Goal: Obtain resource: Download file/media

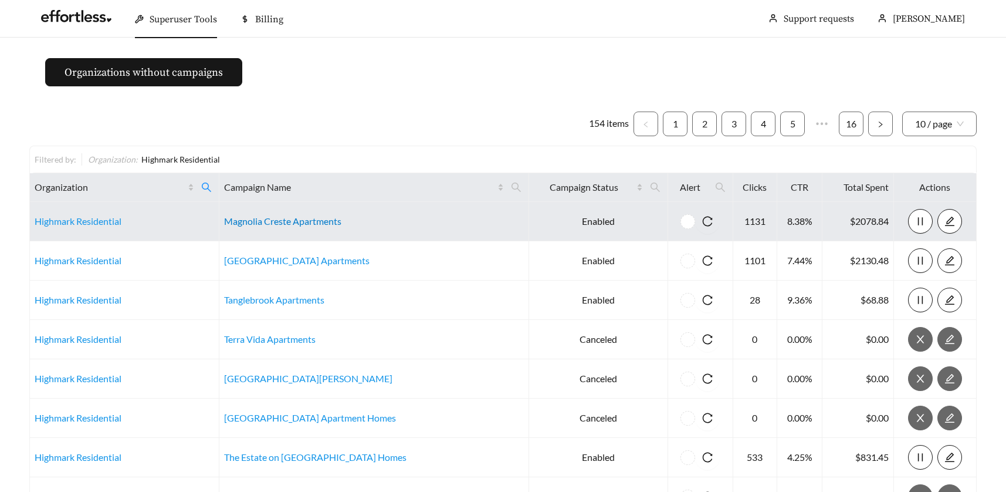
click at [285, 221] on link "Magnolia Creste Apartments" at bounding box center [282, 220] width 117 height 11
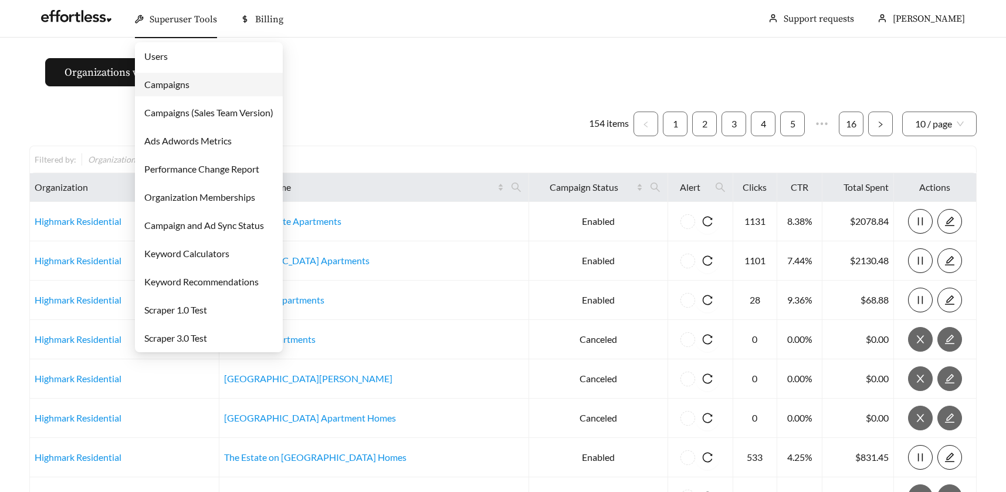
click at [156, 53] on link "Users" at bounding box center [155, 55] width 23 height 11
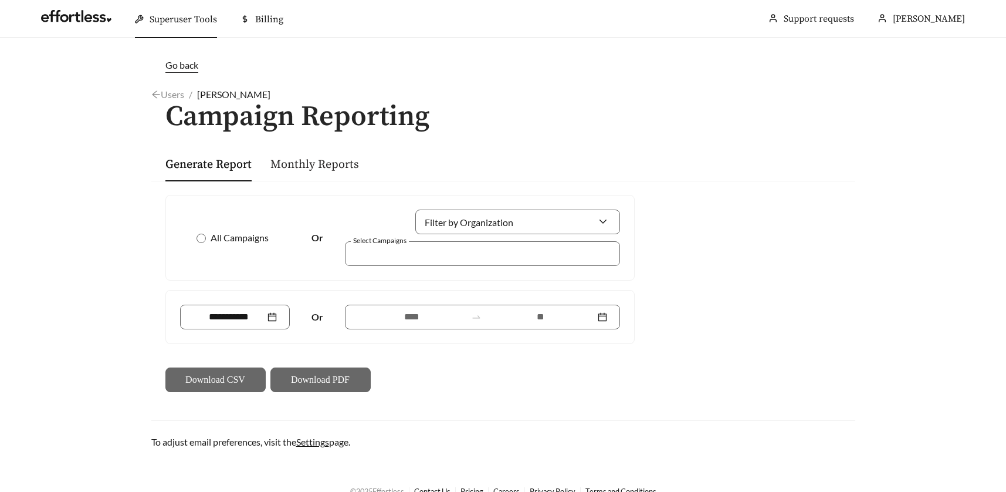
click at [293, 163] on link "Monthly Reports" at bounding box center [314, 164] width 89 height 15
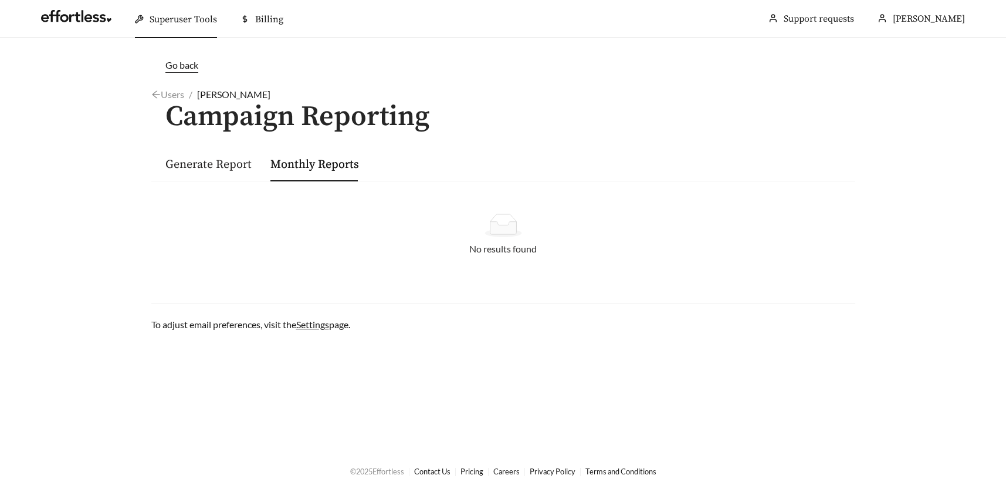
click at [232, 163] on link "Generate Report" at bounding box center [208, 164] width 86 height 15
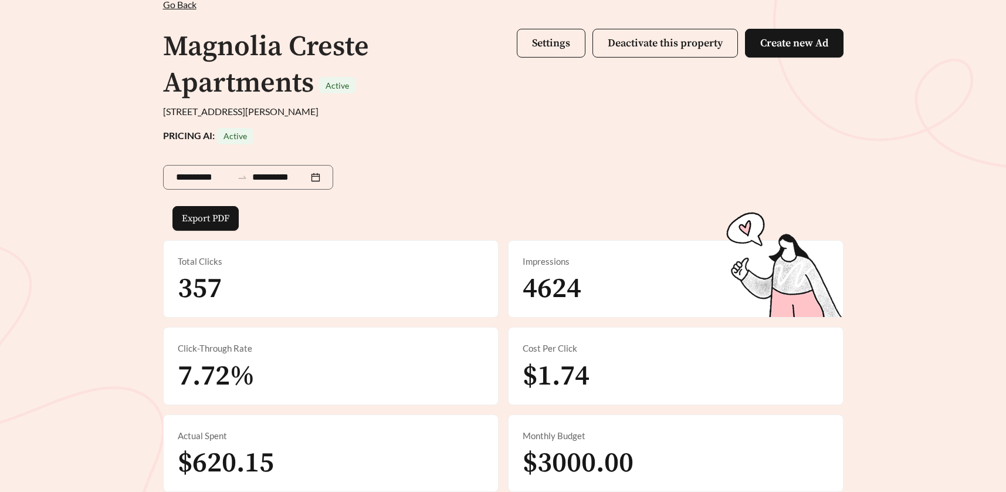
scroll to position [77, 0]
click at [544, 43] on span "Settings" at bounding box center [551, 43] width 38 height 13
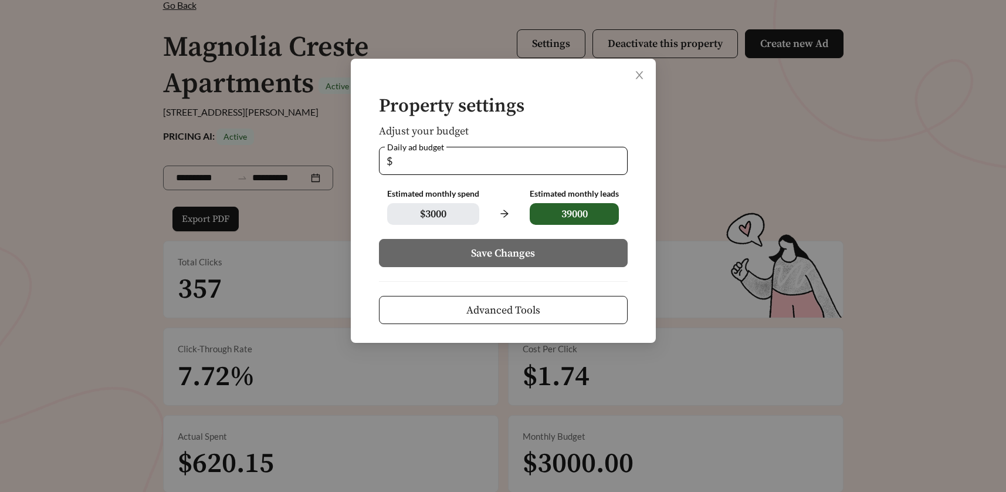
click at [513, 313] on span "Advanced Tools" at bounding box center [503, 310] width 74 height 16
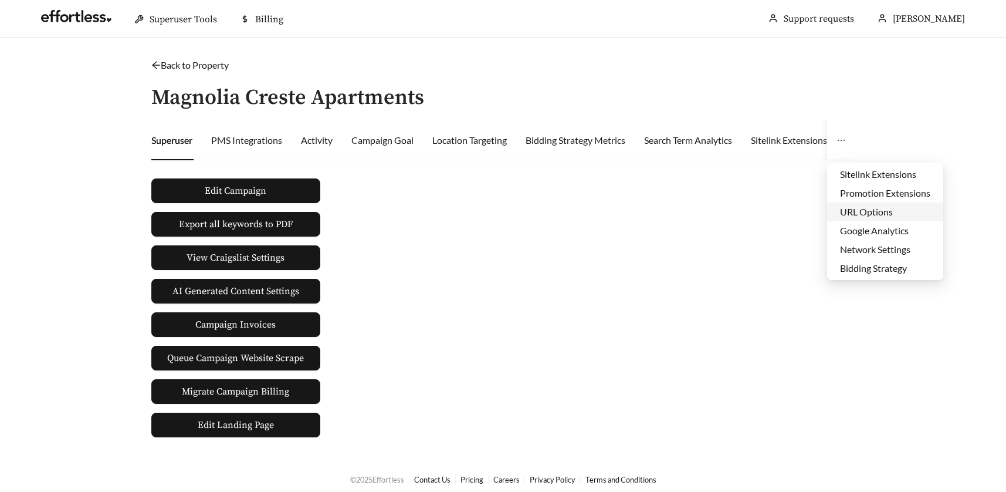
click at [853, 209] on li "URL Options" at bounding box center [885, 211] width 116 height 19
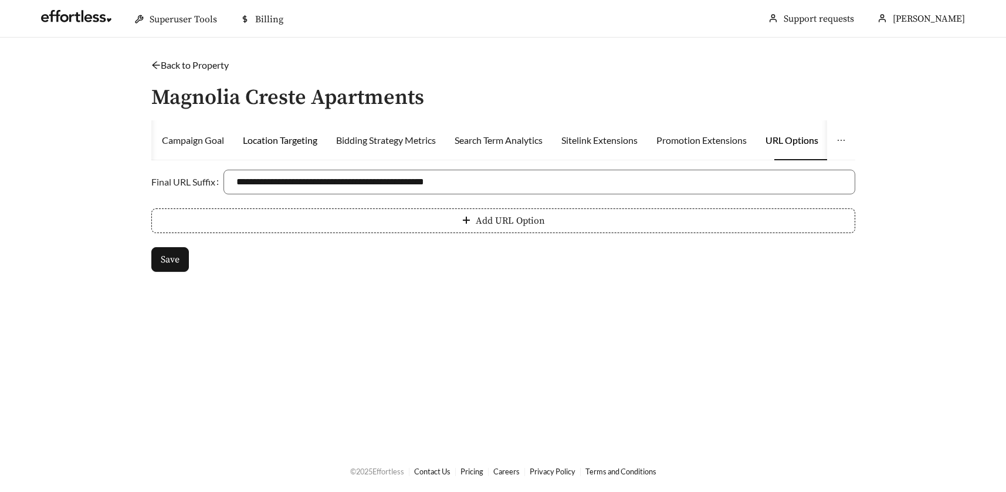
click at [280, 134] on div "Location Targeting" at bounding box center [280, 140] width 75 height 14
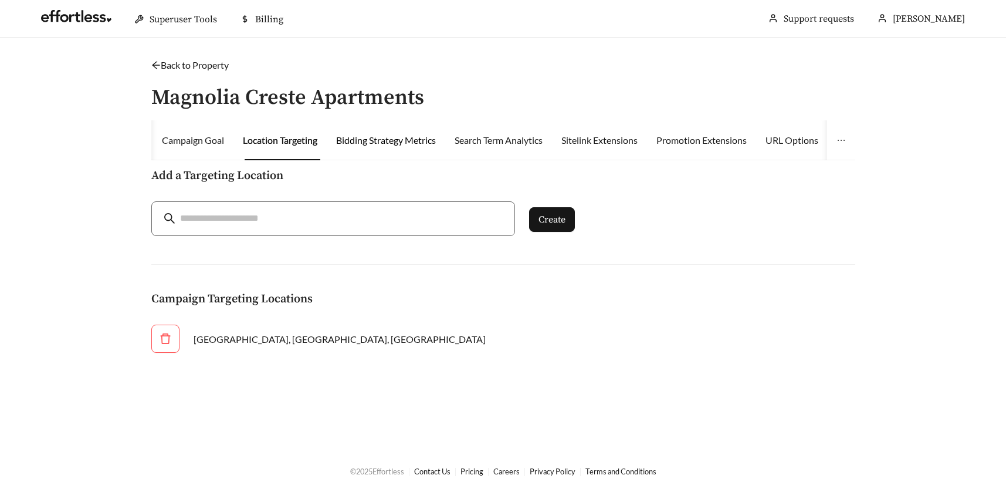
click at [363, 139] on div "Bidding Strategy Metrics" at bounding box center [386, 140] width 100 height 14
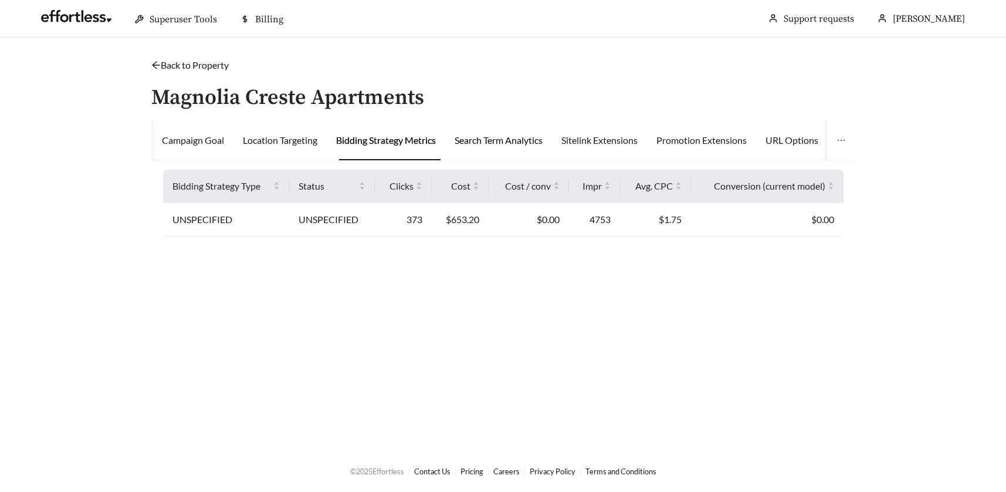
click at [481, 138] on div "Search Term Analytics" at bounding box center [499, 140] width 88 height 14
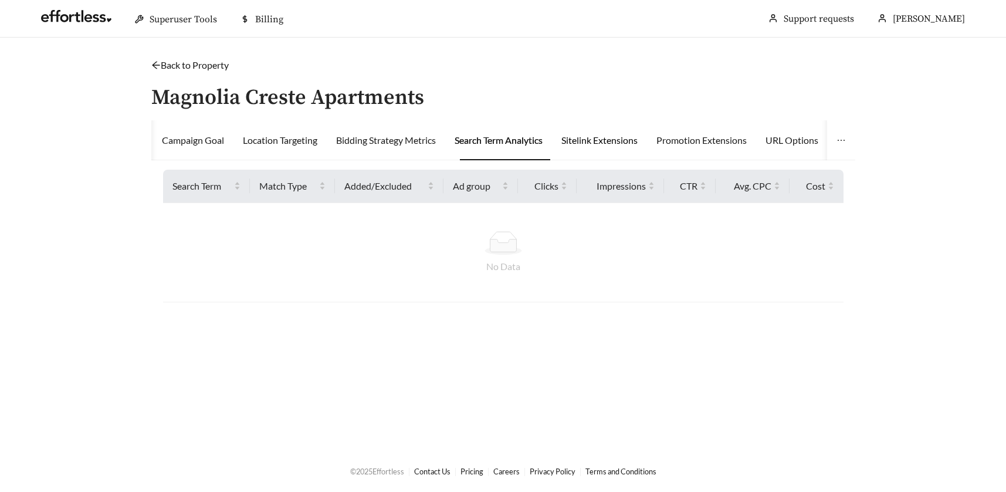
click at [589, 136] on div "Sitelink Extensions" at bounding box center [600, 140] width 76 height 14
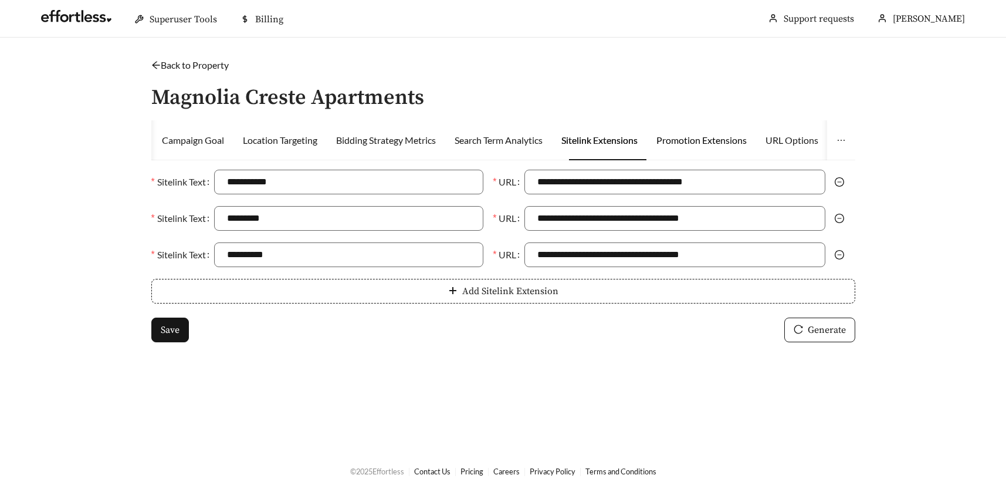
click at [681, 139] on div "Promotion Extensions" at bounding box center [702, 140] width 90 height 14
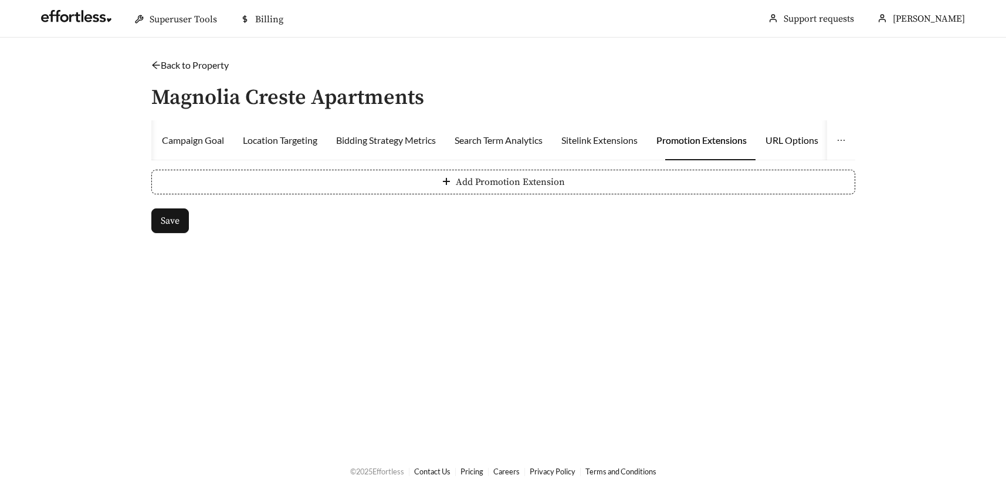
click at [784, 138] on div "URL Options" at bounding box center [792, 140] width 53 height 14
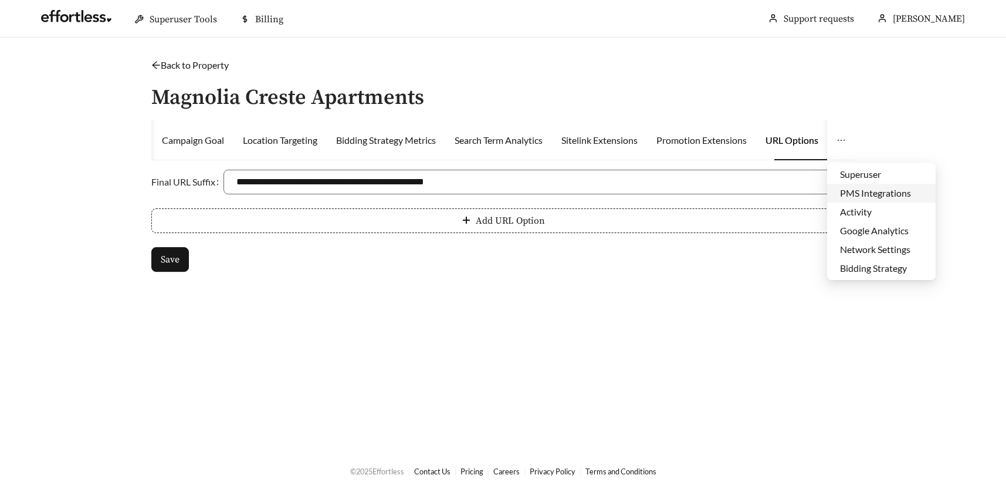
click at [854, 188] on li "PMS Integrations" at bounding box center [881, 193] width 109 height 19
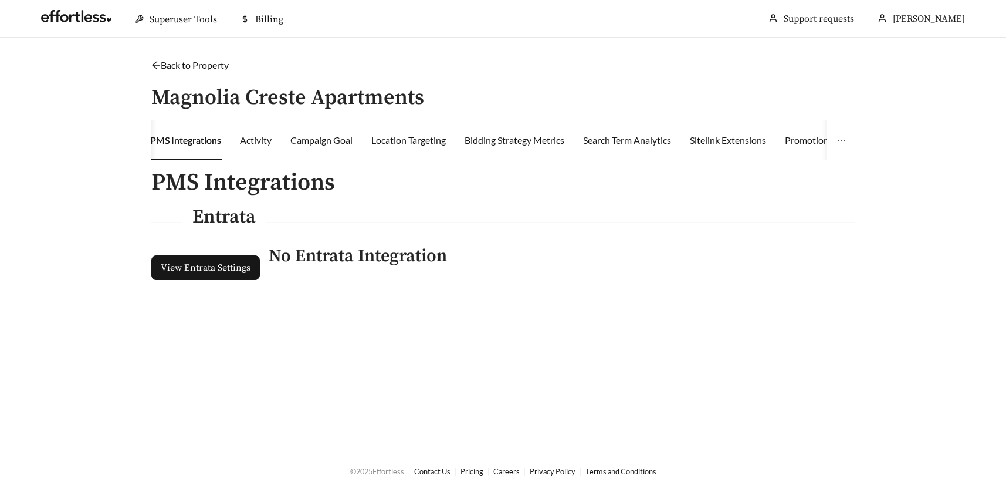
click at [182, 60] on link "Back to Property" at bounding box center [189, 64] width 77 height 11
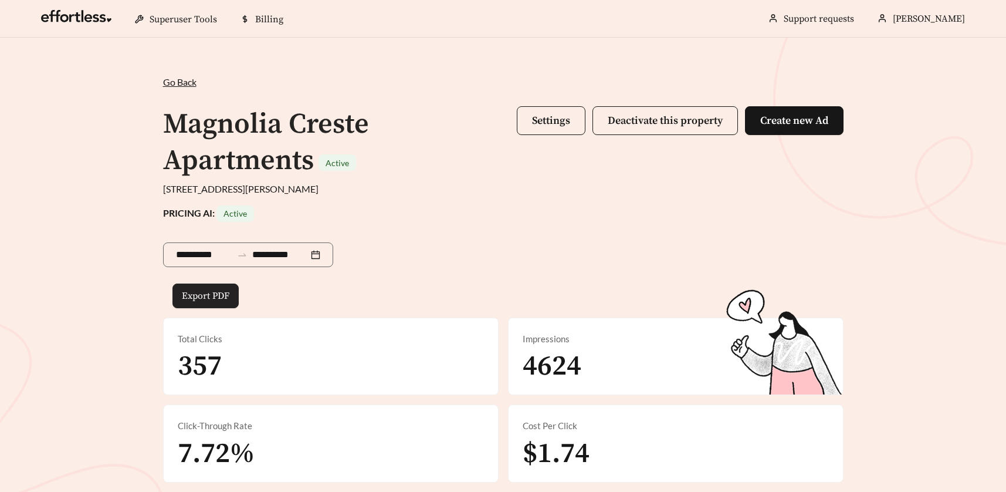
click at [208, 299] on span "Export PDF" at bounding box center [206, 296] width 48 height 14
click at [535, 121] on span "Settings" at bounding box center [551, 120] width 38 height 13
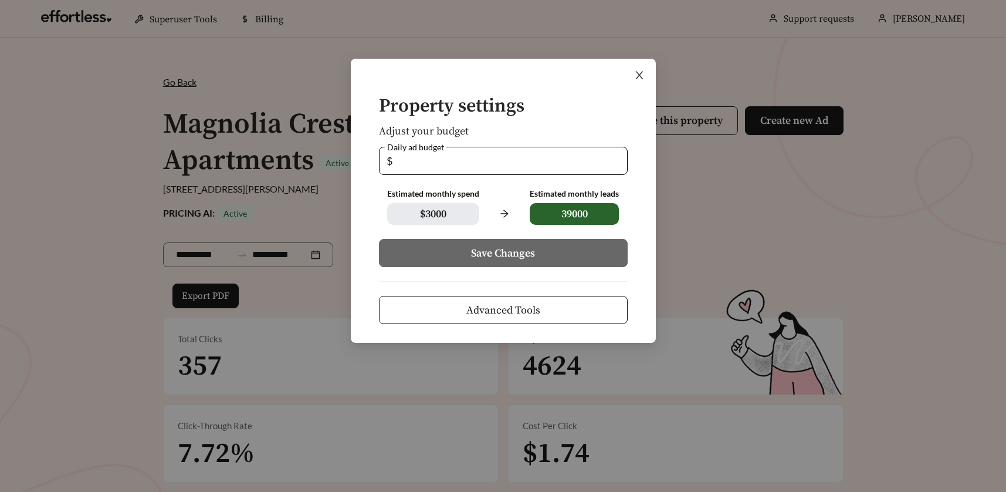
click at [634, 73] on icon "close" at bounding box center [639, 75] width 11 height 11
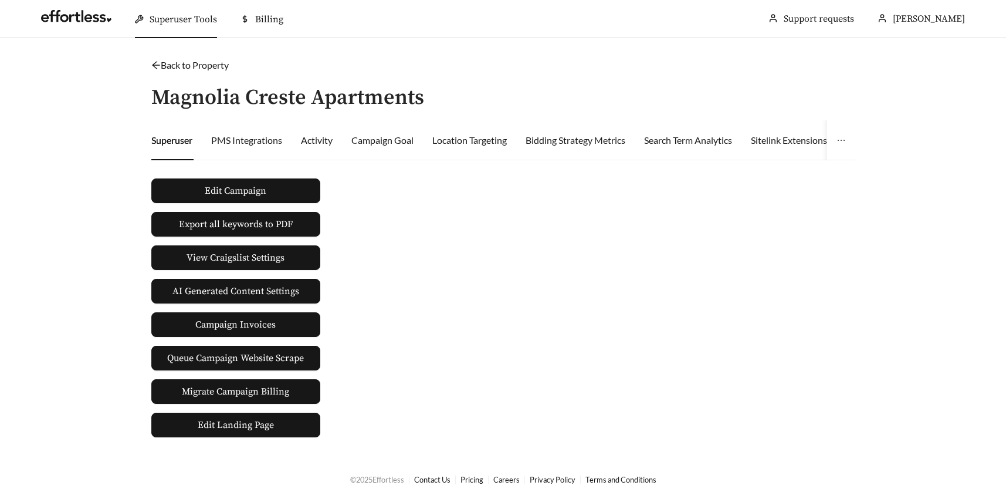
scroll to position [77, 0]
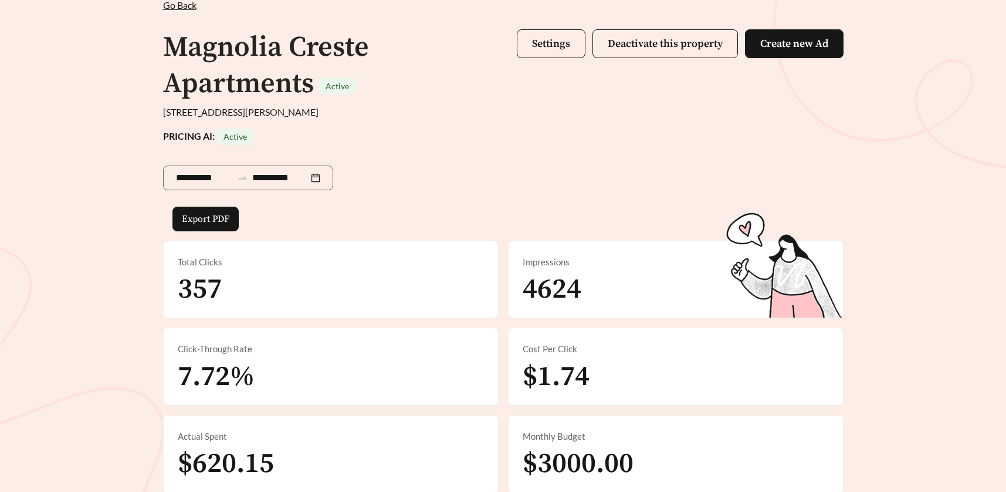
click at [183, 6] on span "Go Back" at bounding box center [179, 4] width 33 height 11
